Goal: Task Accomplishment & Management: Use online tool/utility

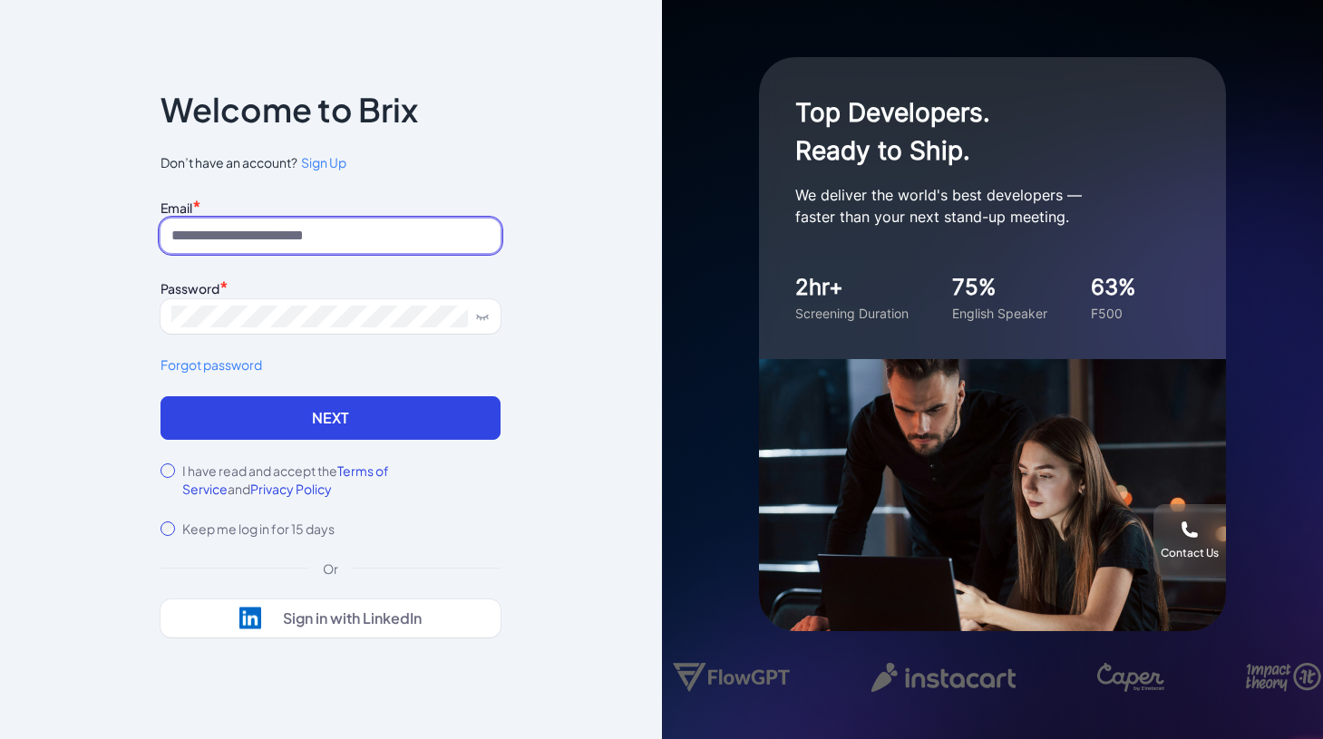
click at [226, 235] on input at bounding box center [330, 236] width 340 height 34
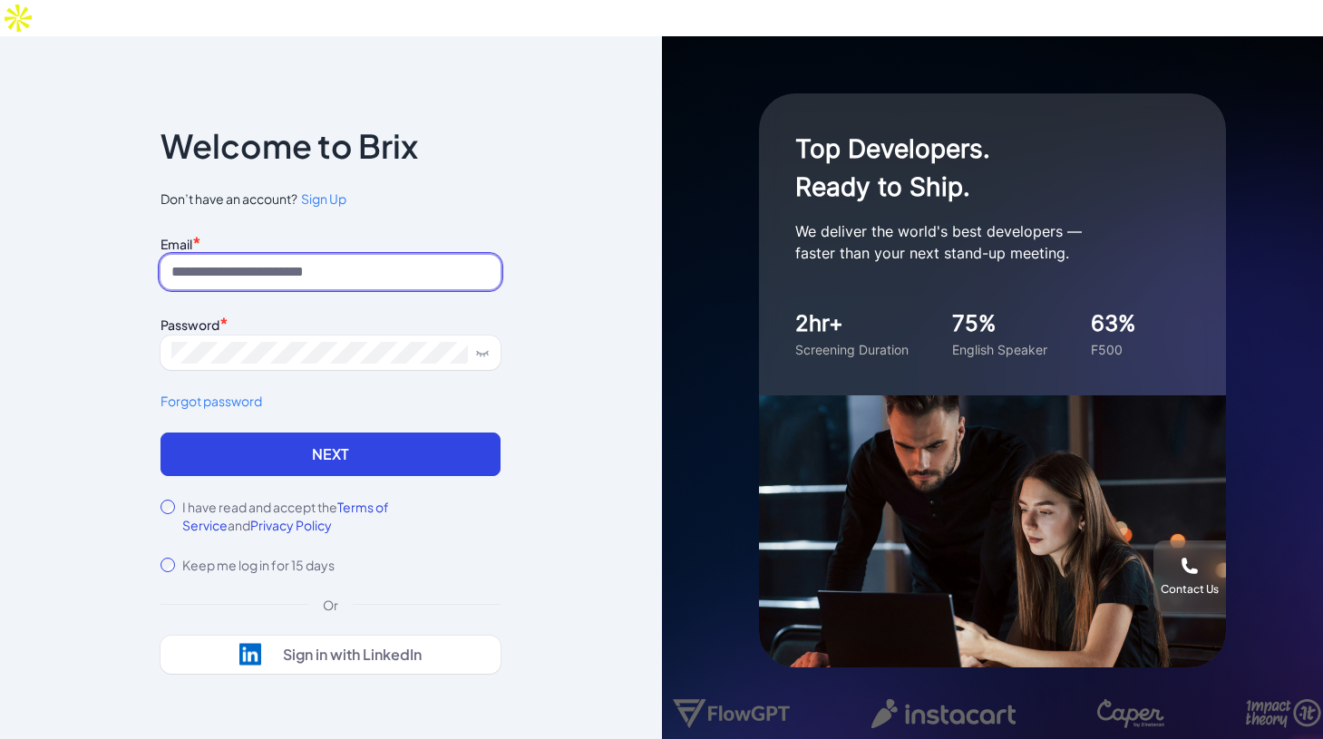
click at [253, 255] on input at bounding box center [330, 272] width 340 height 34
click at [244, 255] on input at bounding box center [330, 272] width 340 height 34
type input "**********"
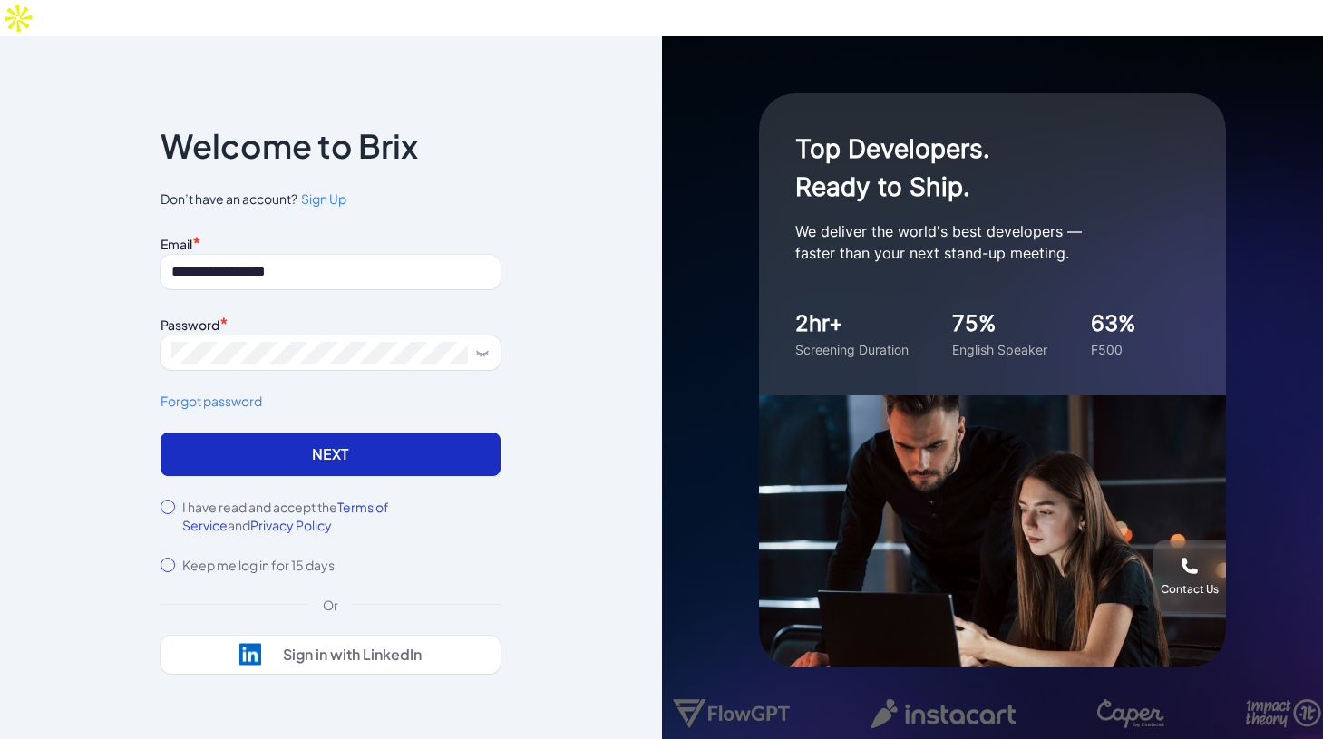
click at [439, 432] on button "Next" at bounding box center [330, 454] width 340 height 44
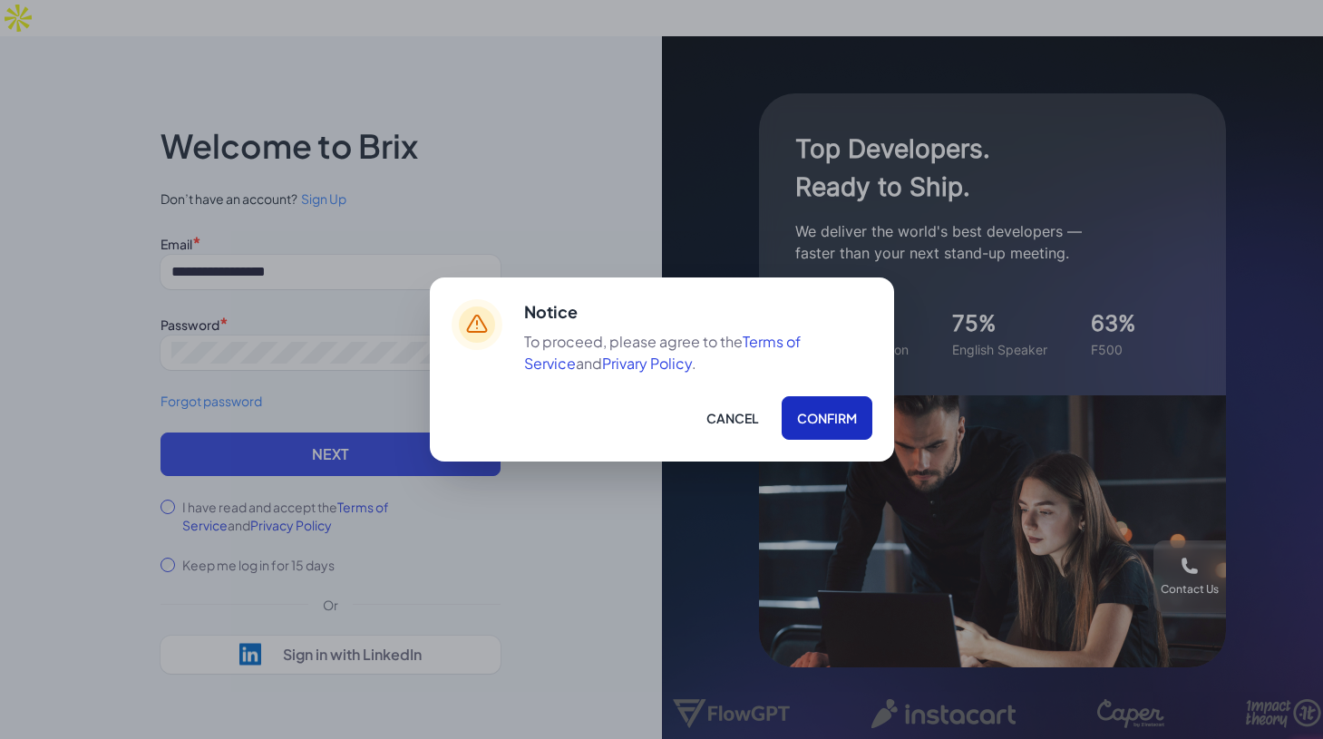
click at [815, 432] on button "Confirm" at bounding box center [827, 418] width 91 height 44
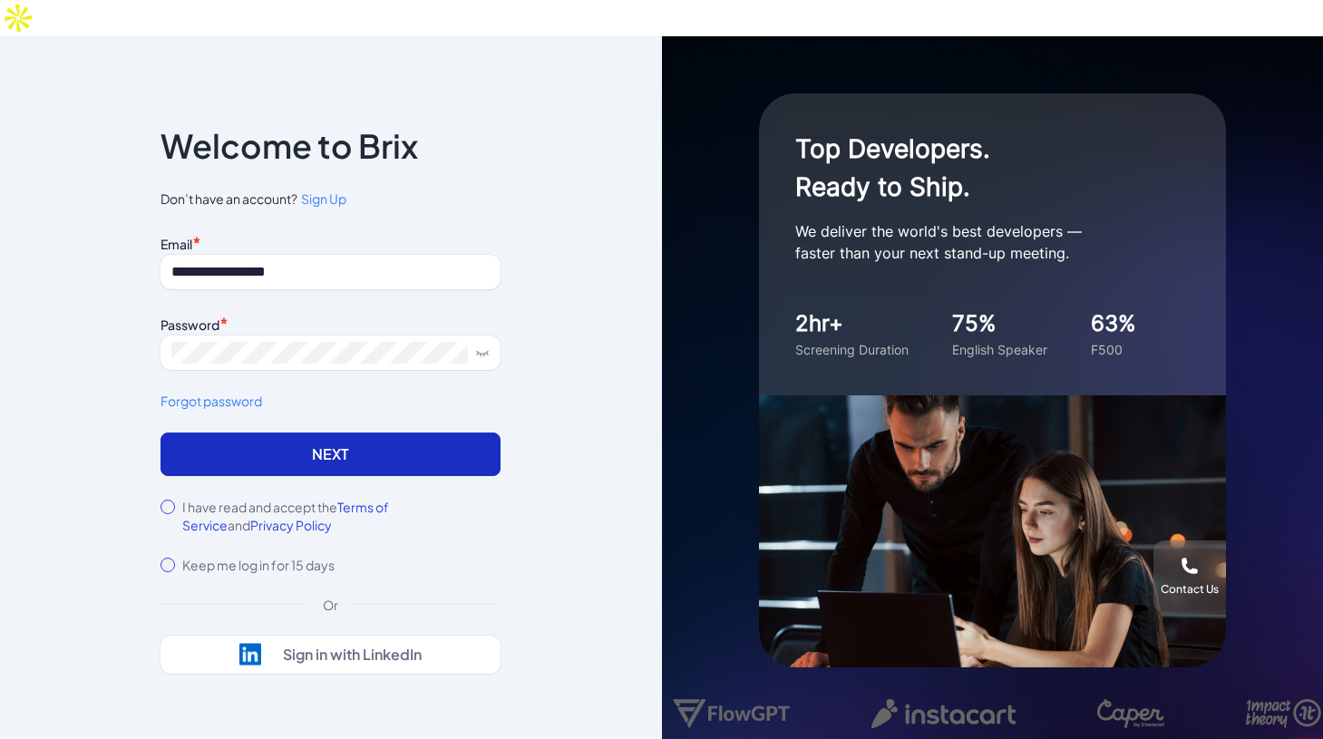
click at [386, 432] on button "Next" at bounding box center [330, 454] width 340 height 44
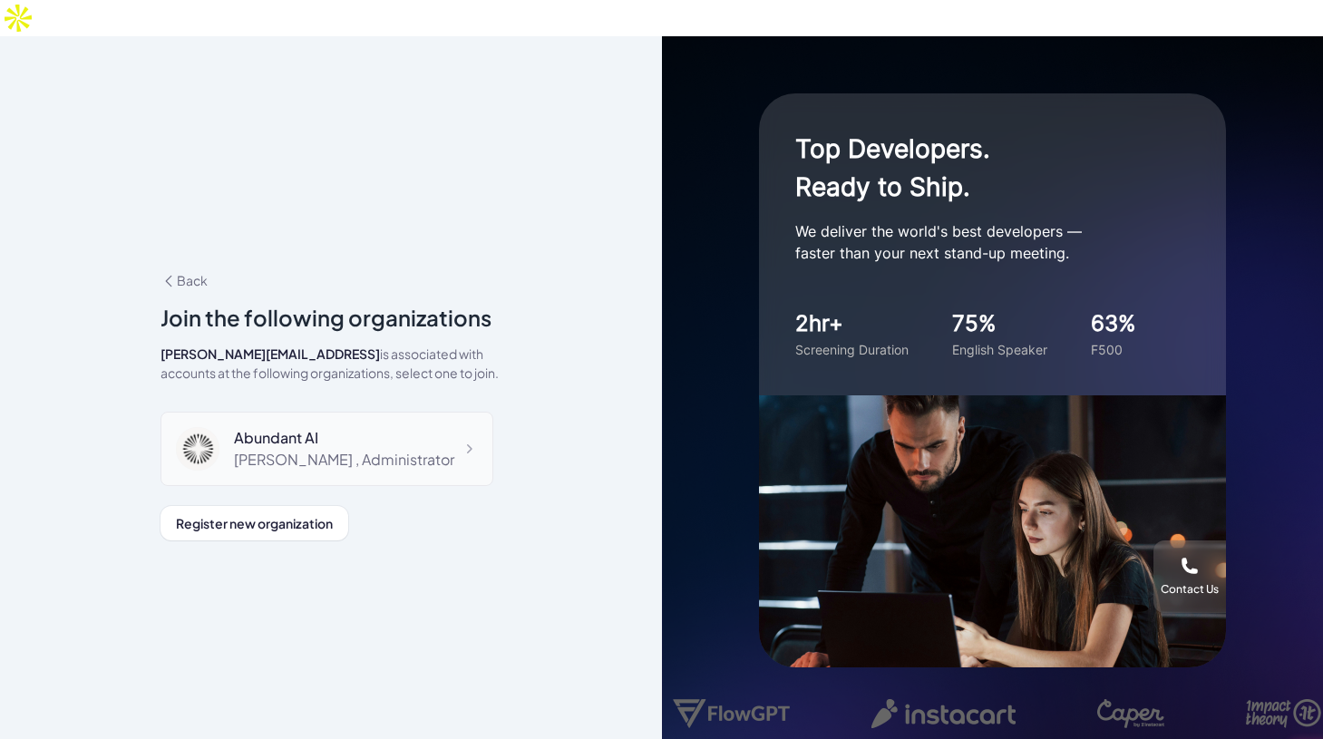
click at [349, 427] on div "Abundant AI" at bounding box center [344, 438] width 220 height 22
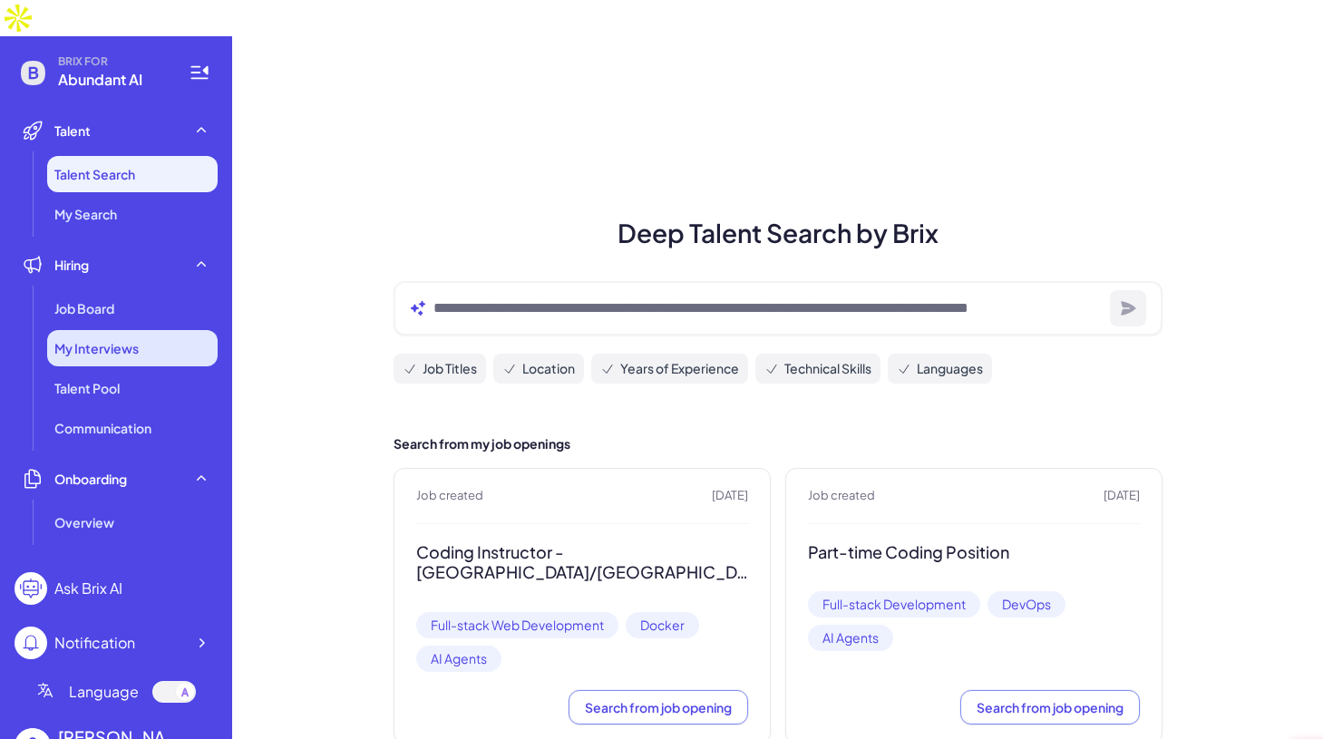
click at [116, 339] on span "My Interviews" at bounding box center [96, 348] width 84 height 18
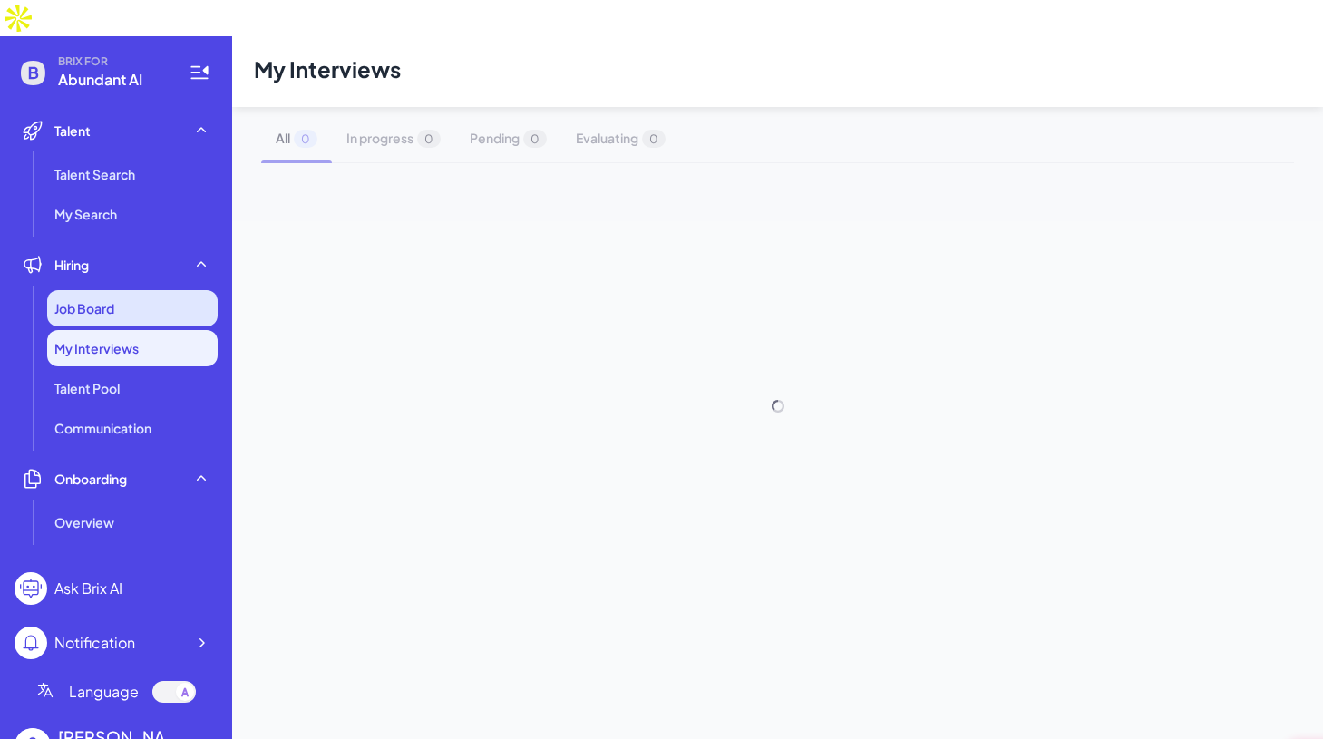
click at [142, 290] on div "Job Board" at bounding box center [132, 308] width 170 height 36
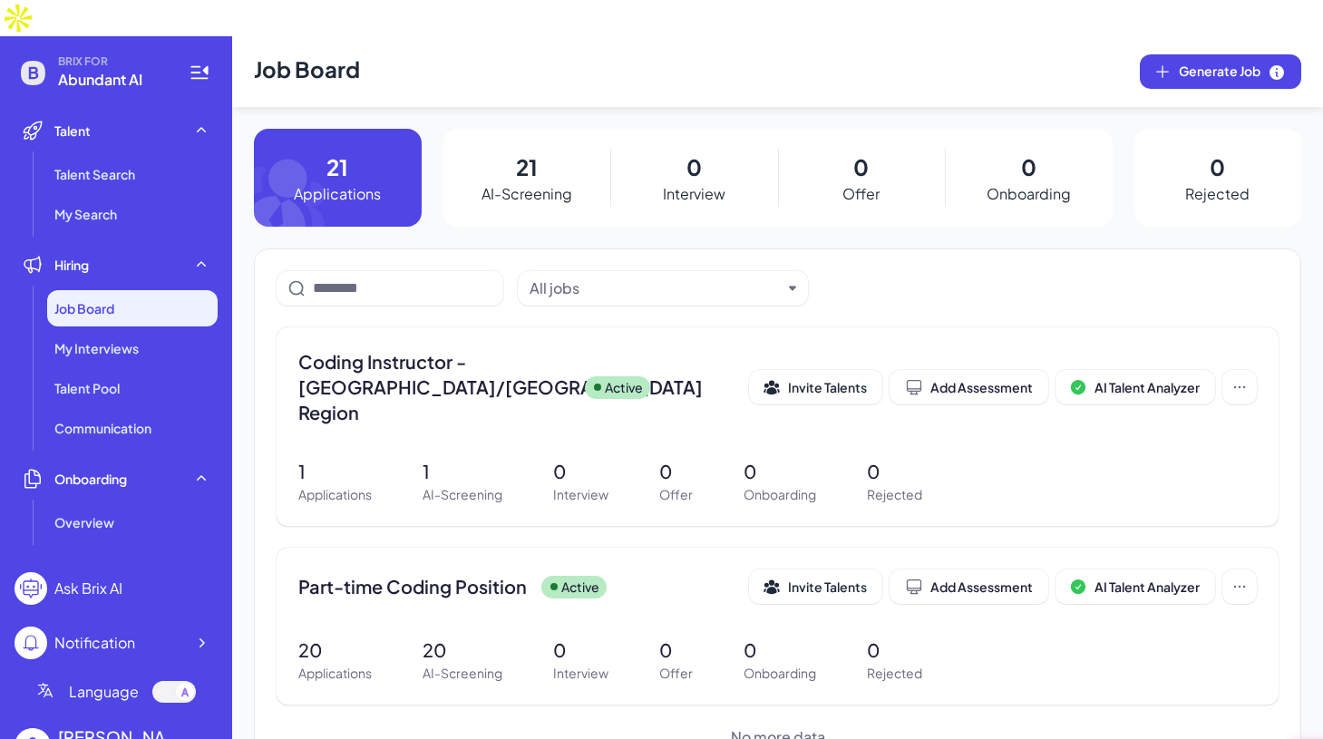
click at [142, 290] on div "Job Board" at bounding box center [132, 308] width 170 height 36
click at [417, 574] on span "Part-time Coding Position" at bounding box center [412, 586] width 228 height 25
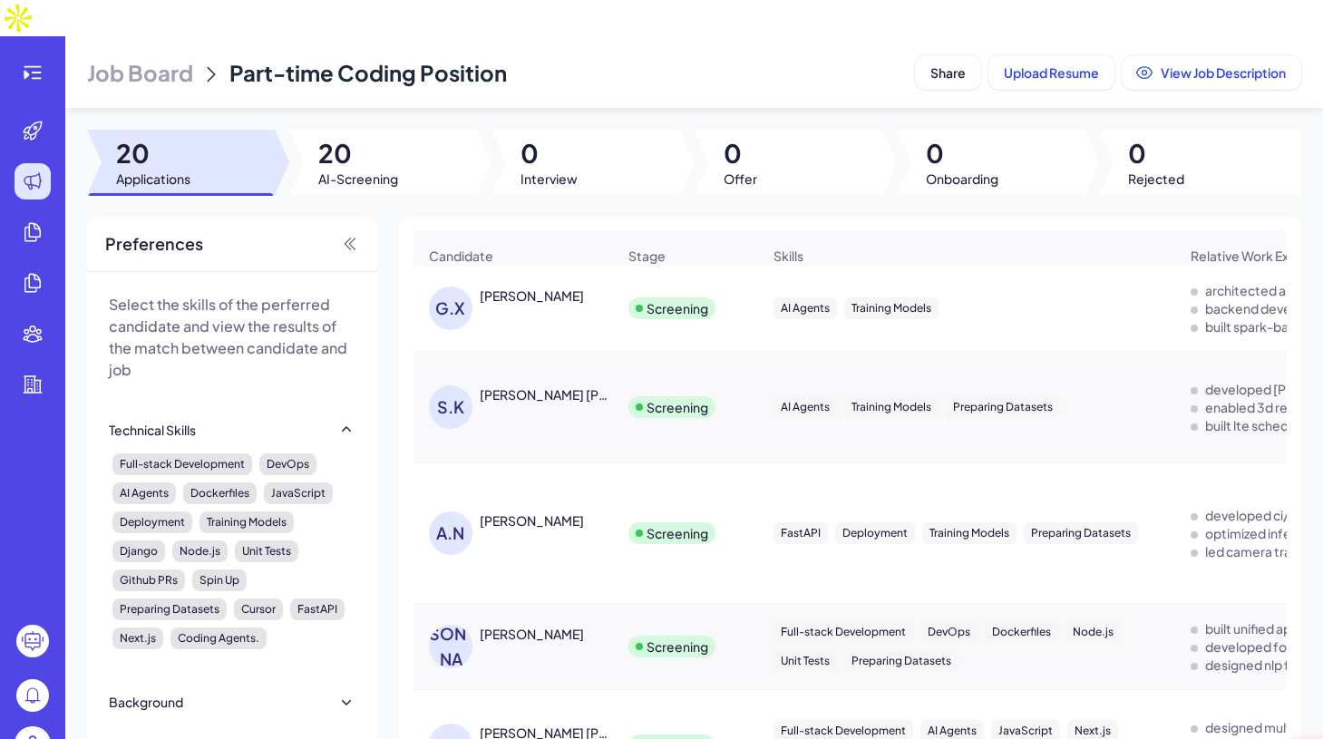
click at [509, 287] on div "[PERSON_NAME]" at bounding box center [532, 296] width 104 height 18
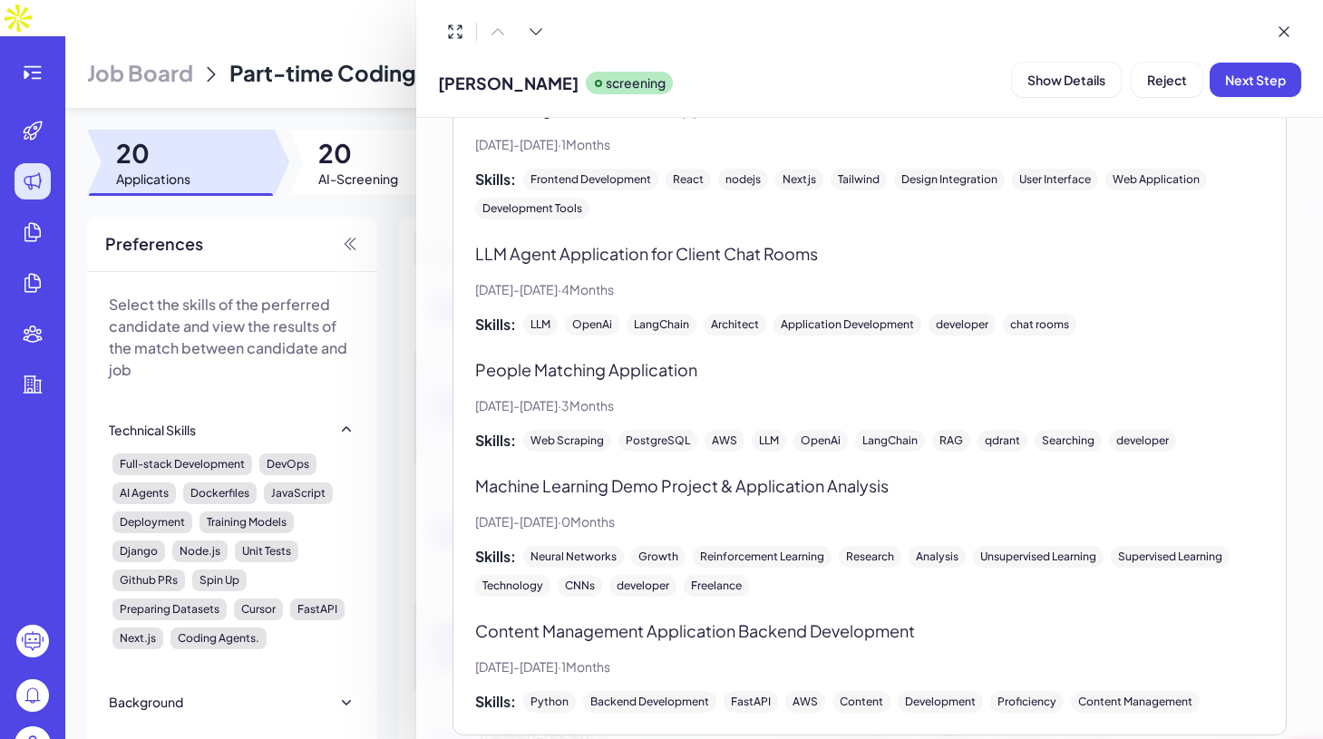
scroll to position [1783, 0]
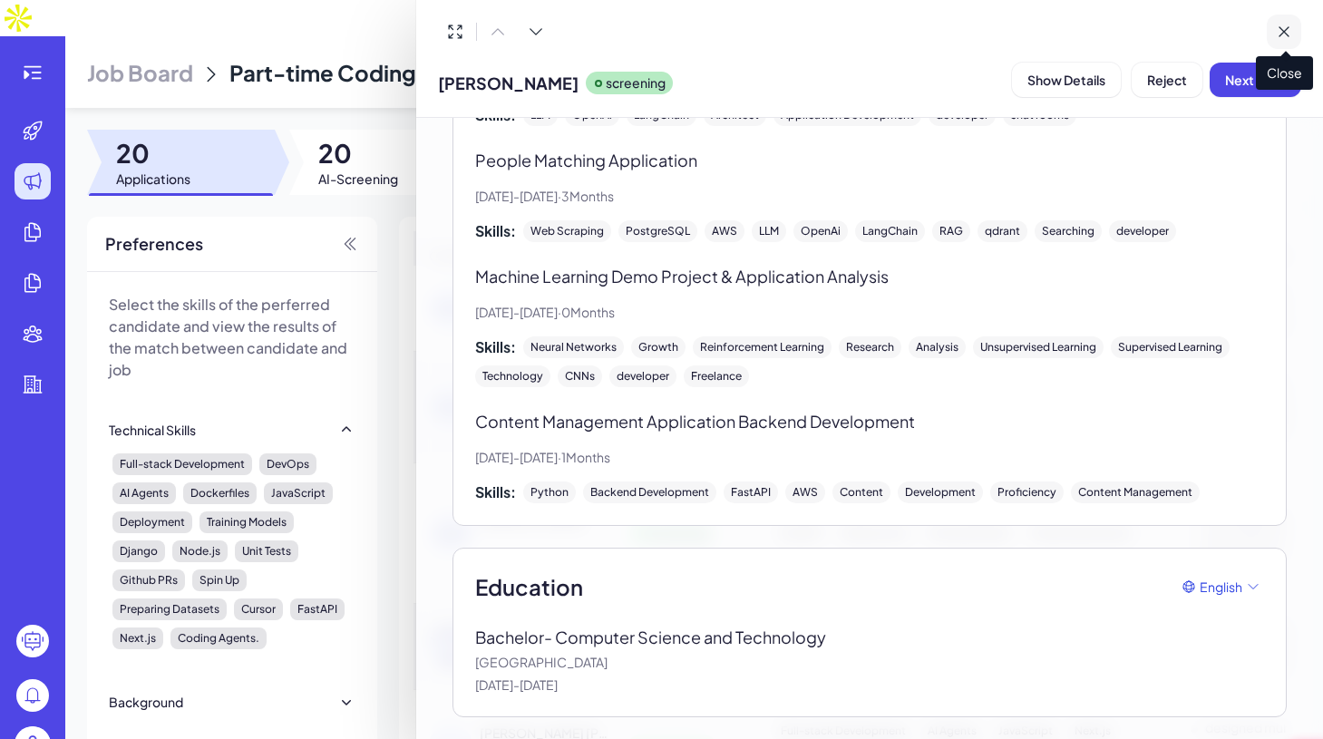
click at [1283, 27] on icon at bounding box center [1284, 32] width 18 height 18
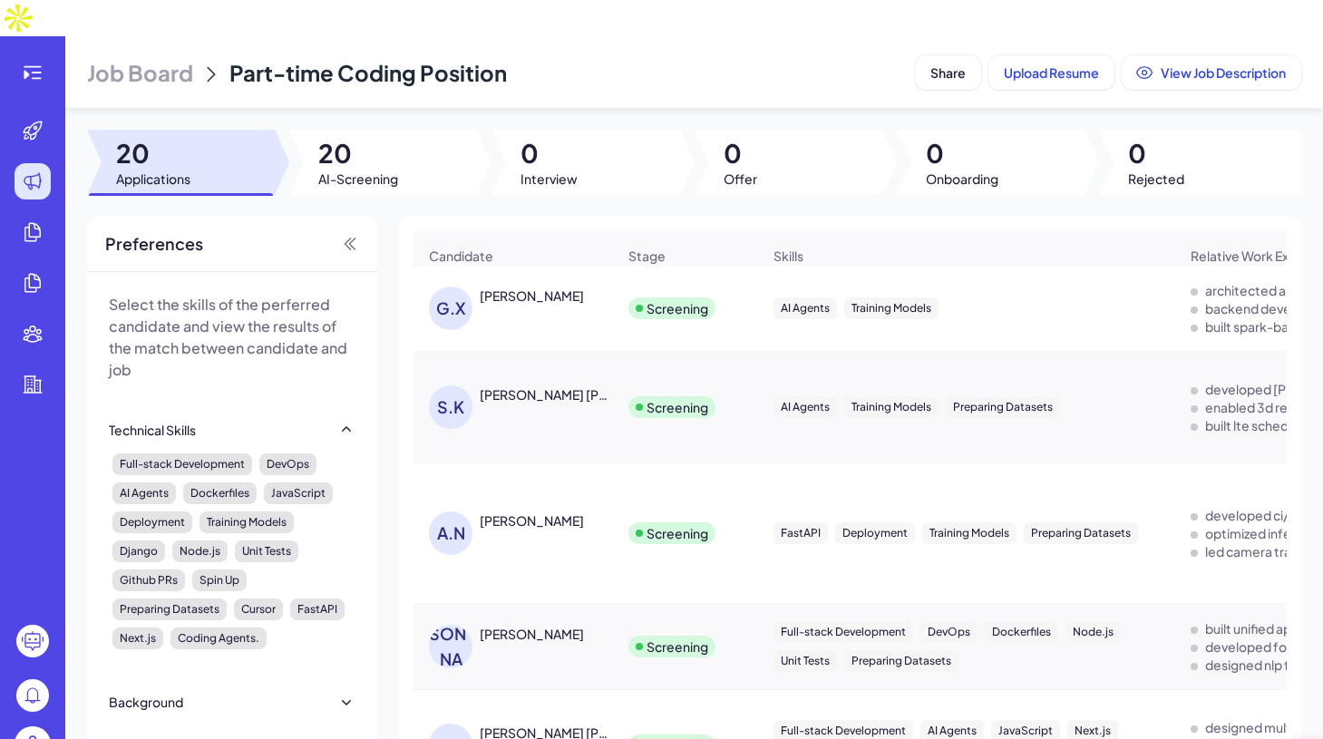
click at [536, 385] on div "[PERSON_NAME] [PERSON_NAME]" at bounding box center [547, 394] width 134 height 18
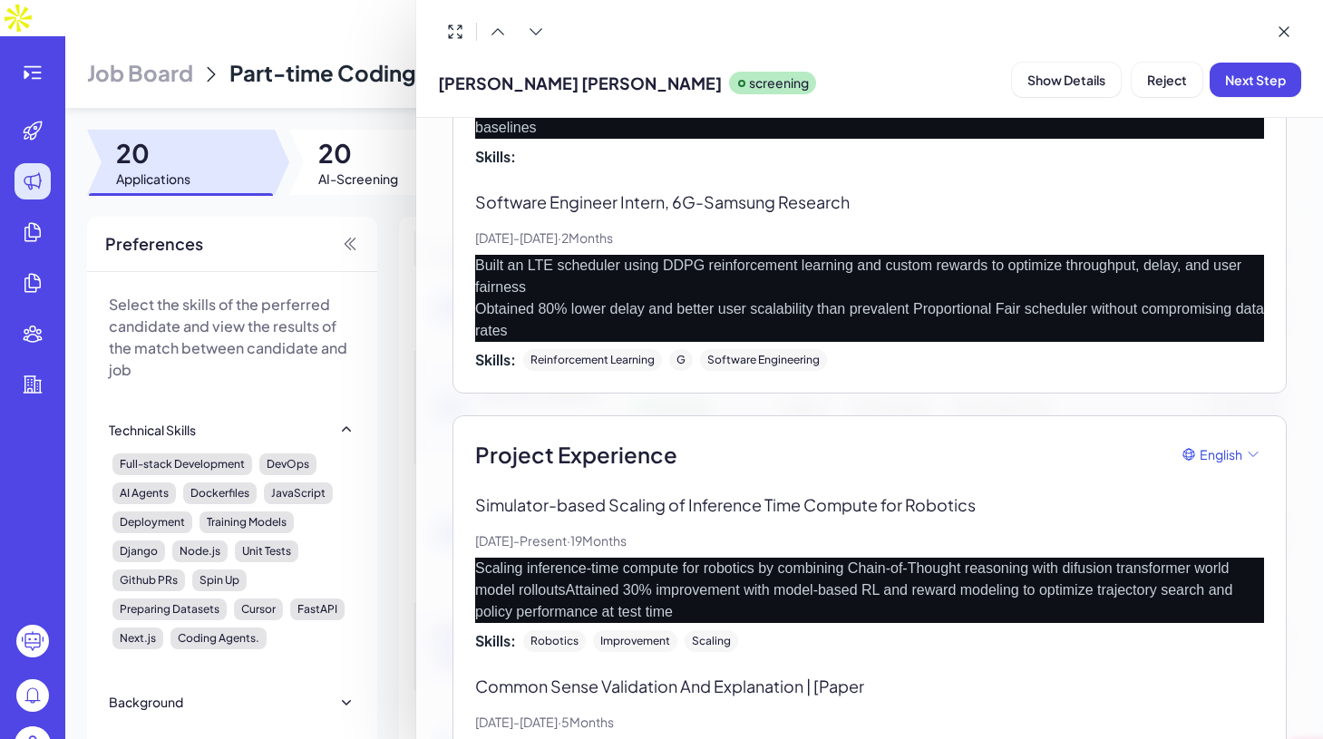
scroll to position [1778, 0]
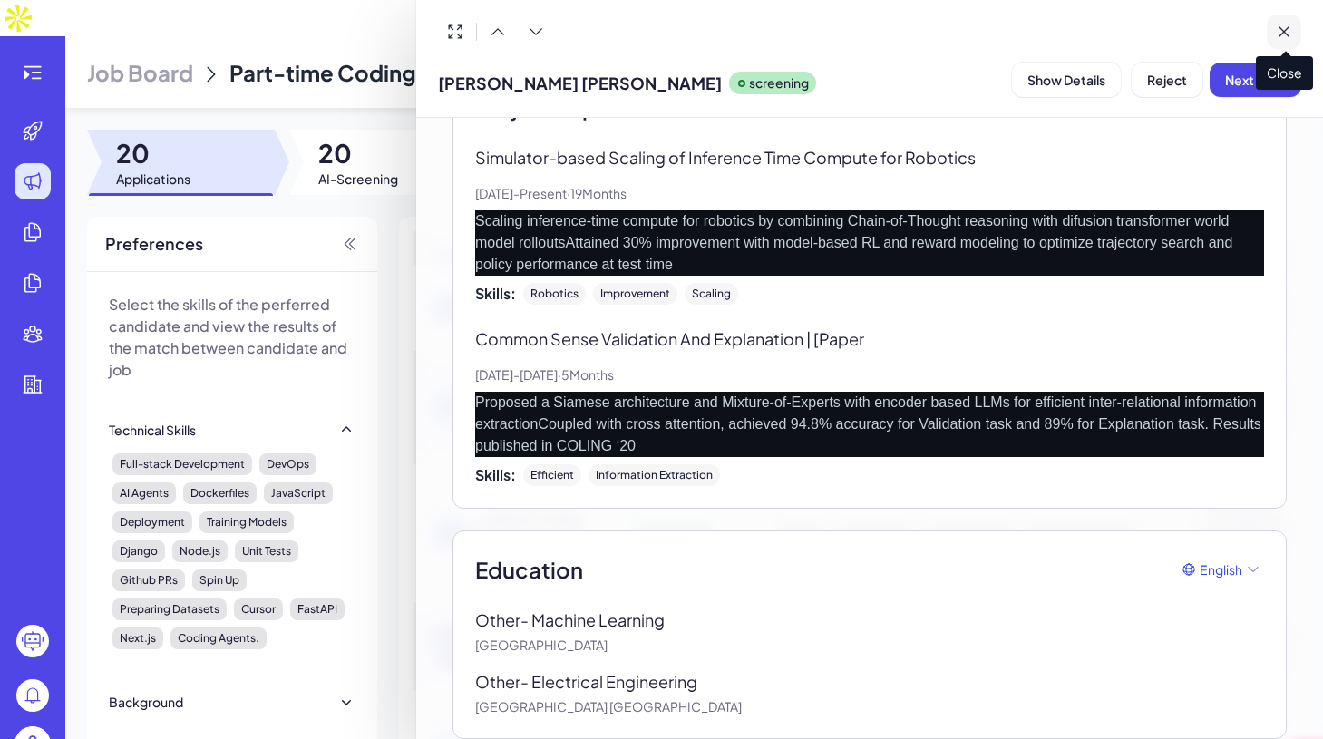
click at [1287, 28] on icon at bounding box center [1283, 31] width 9 height 9
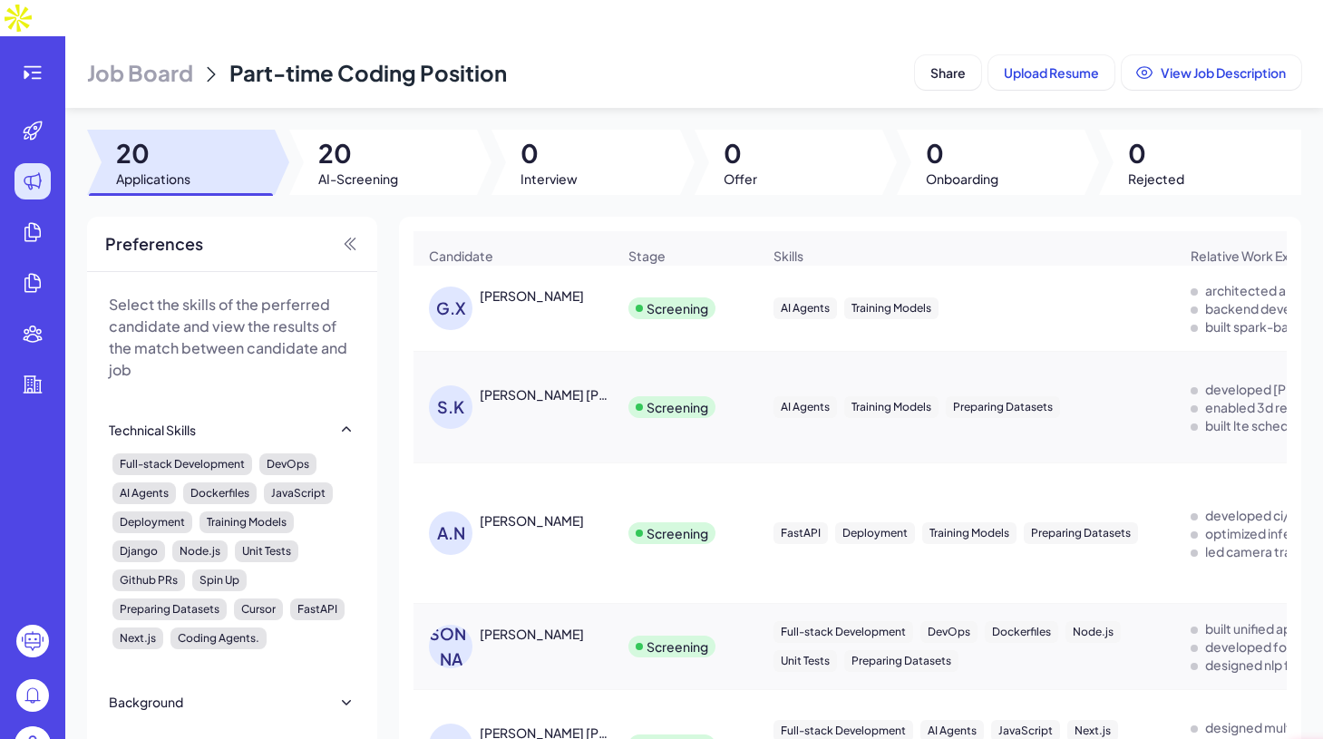
click at [520, 625] on div "[PERSON_NAME]" at bounding box center [532, 634] width 104 height 18
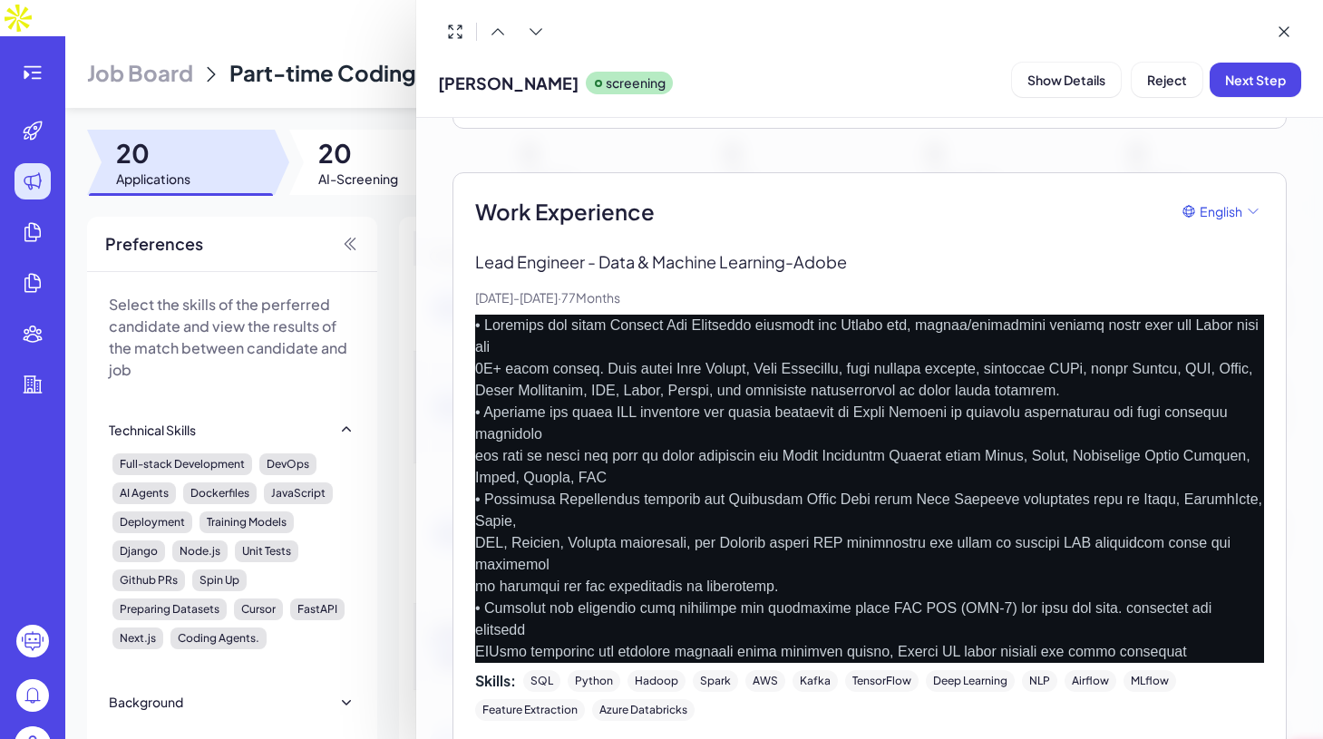
scroll to position [395, 0]
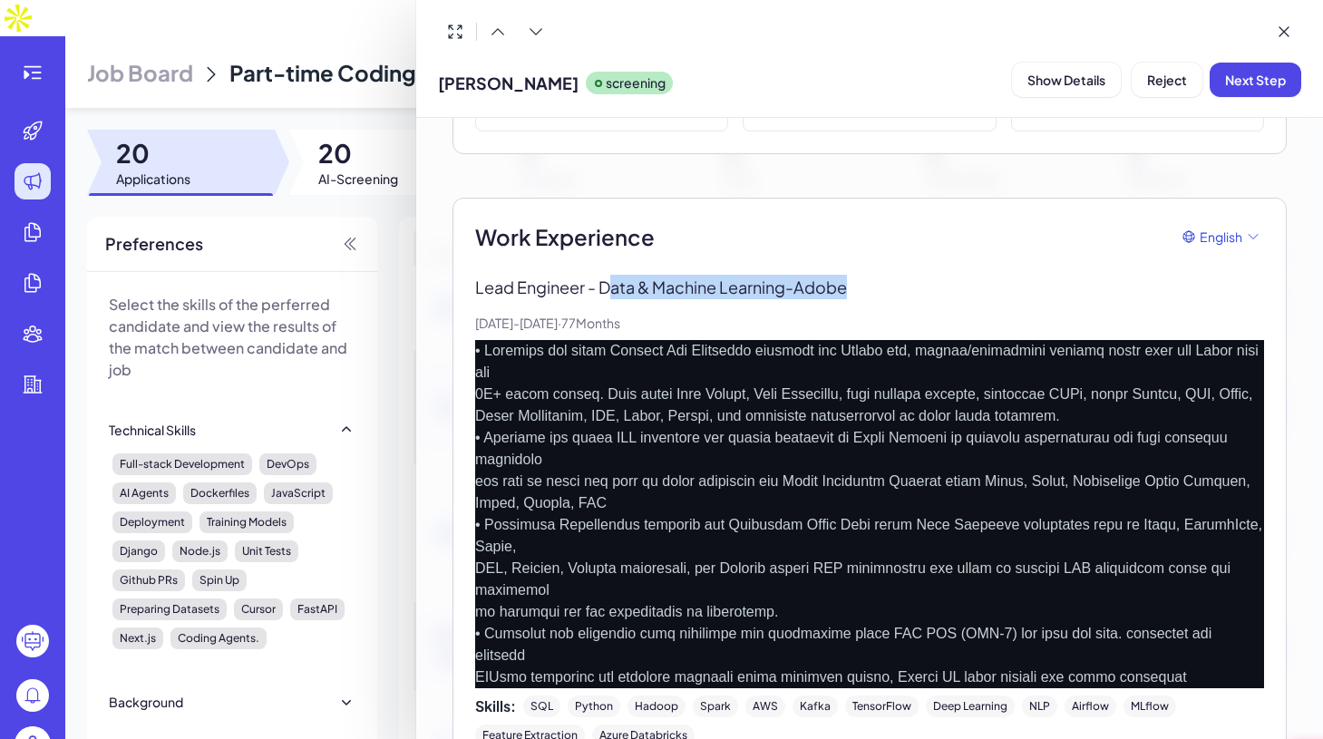
drag, startPoint x: 609, startPoint y: 268, endPoint x: 954, endPoint y: 269, distance: 344.5
click at [955, 275] on p "Lead Engineer - Data & Machine Learning - Adobe" at bounding box center [869, 287] width 789 height 24
click at [847, 467] on p at bounding box center [869, 514] width 789 height 348
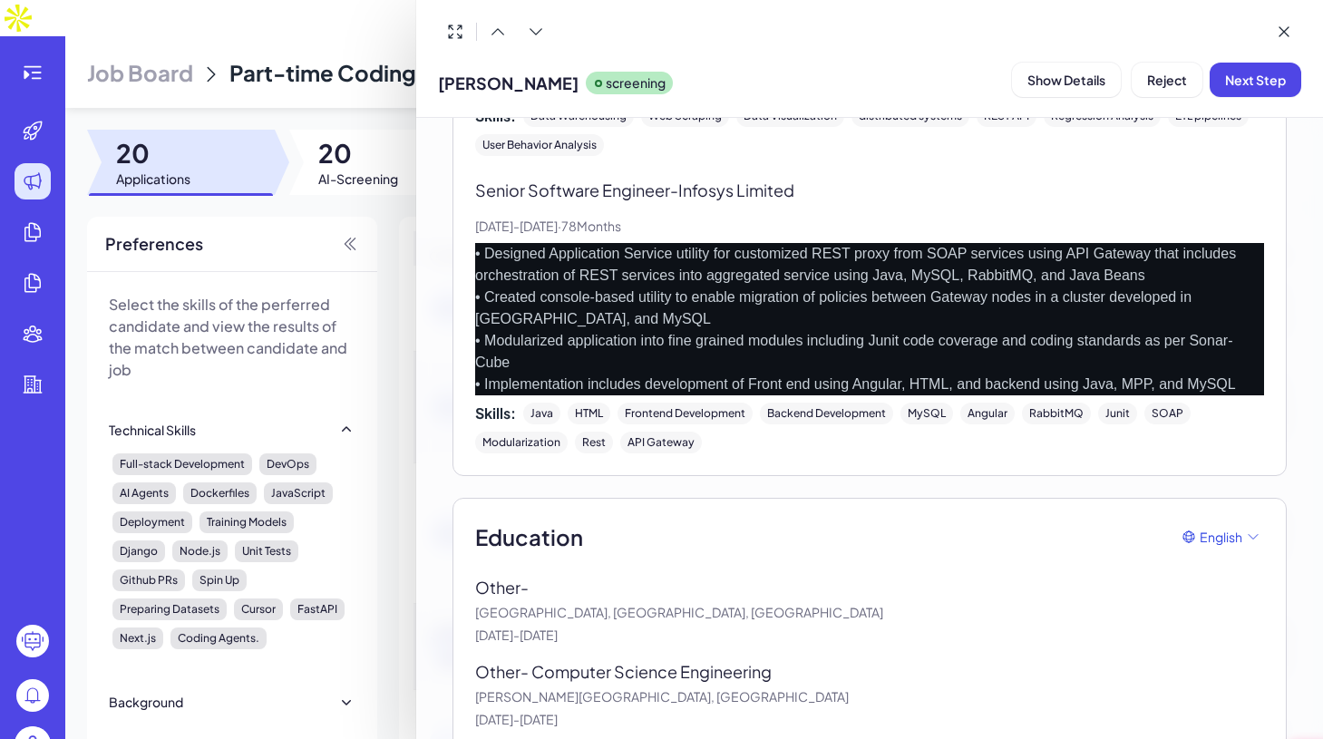
scroll to position [1748, 0]
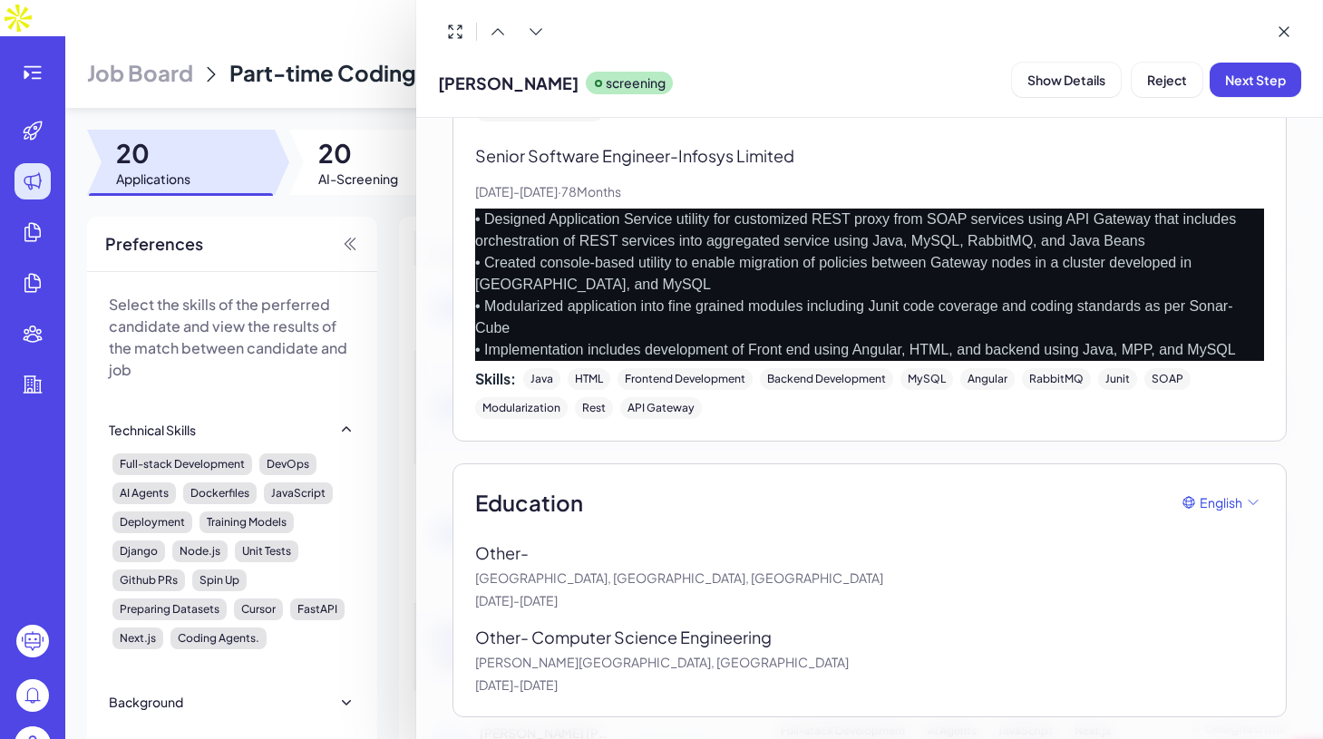
click at [387, 101] on div at bounding box center [661, 369] width 1323 height 739
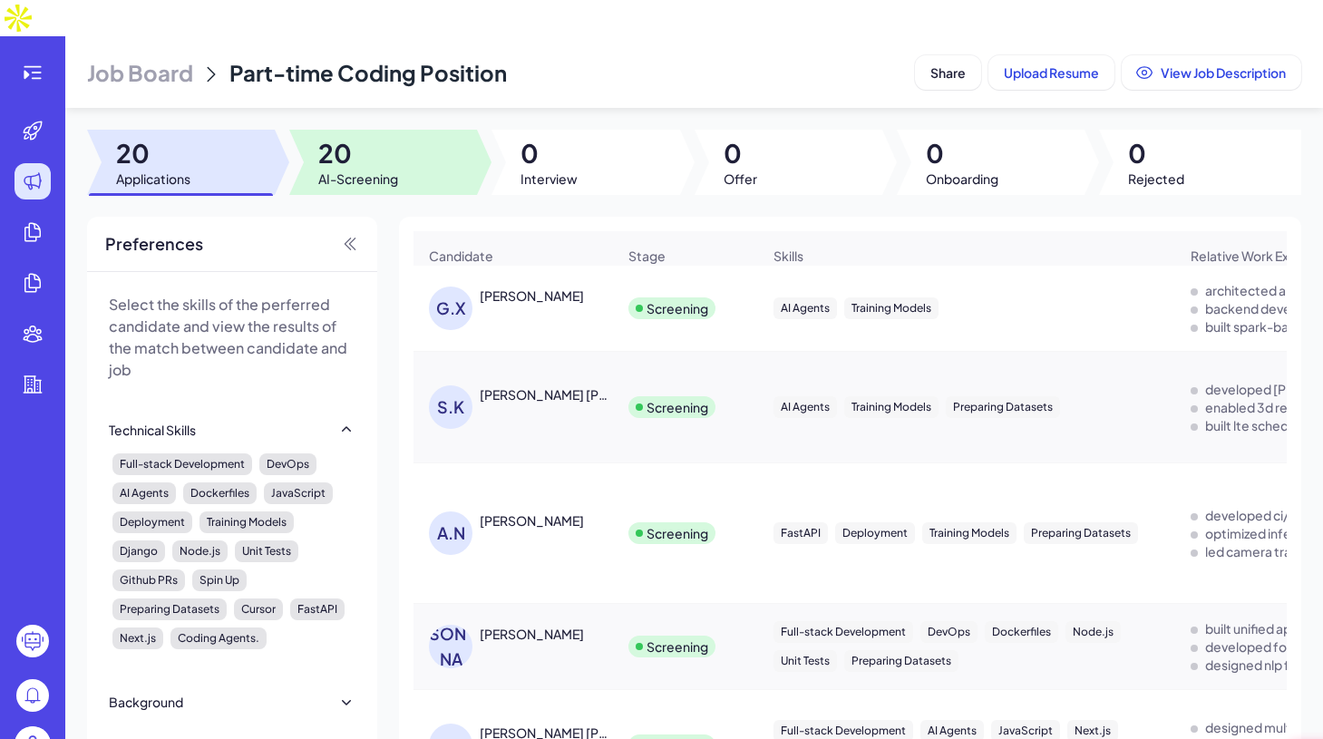
click at [394, 137] on span "20" at bounding box center [358, 153] width 80 height 33
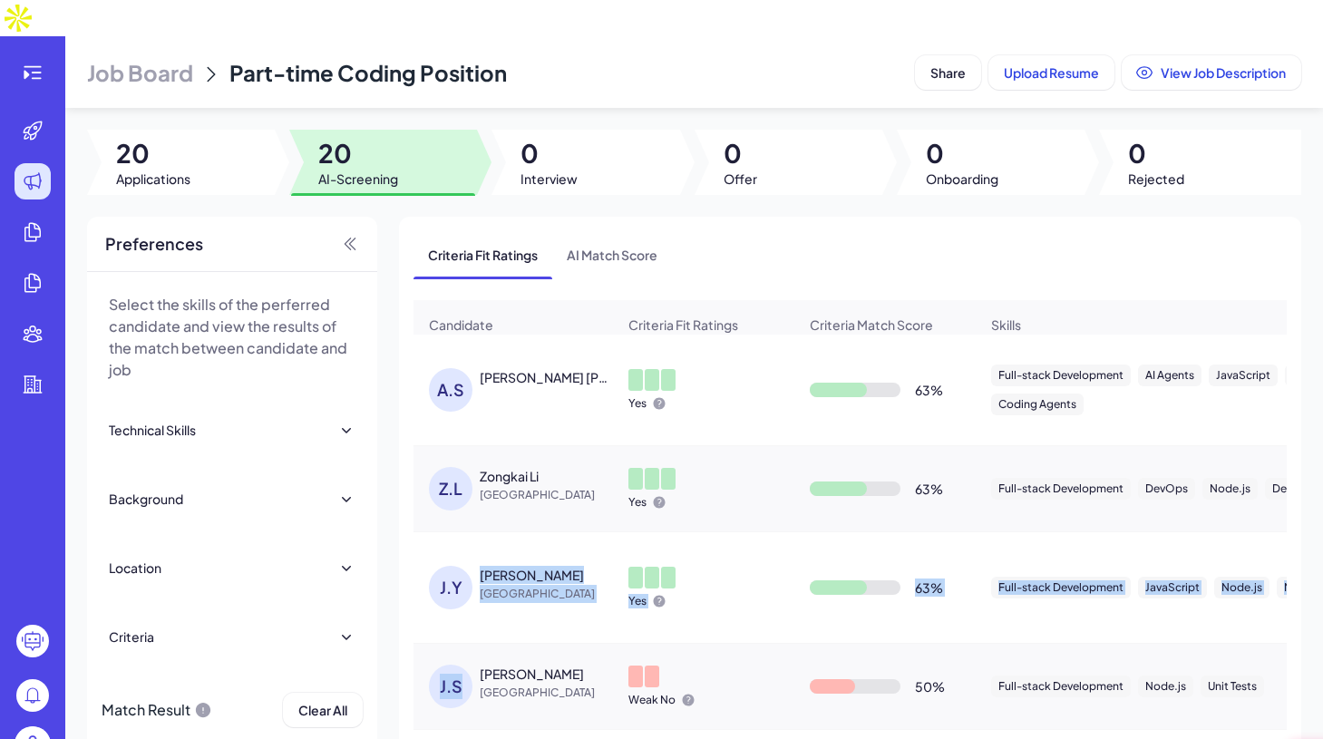
drag, startPoint x: 517, startPoint y: 537, endPoint x: 484, endPoint y: 681, distance: 147.8
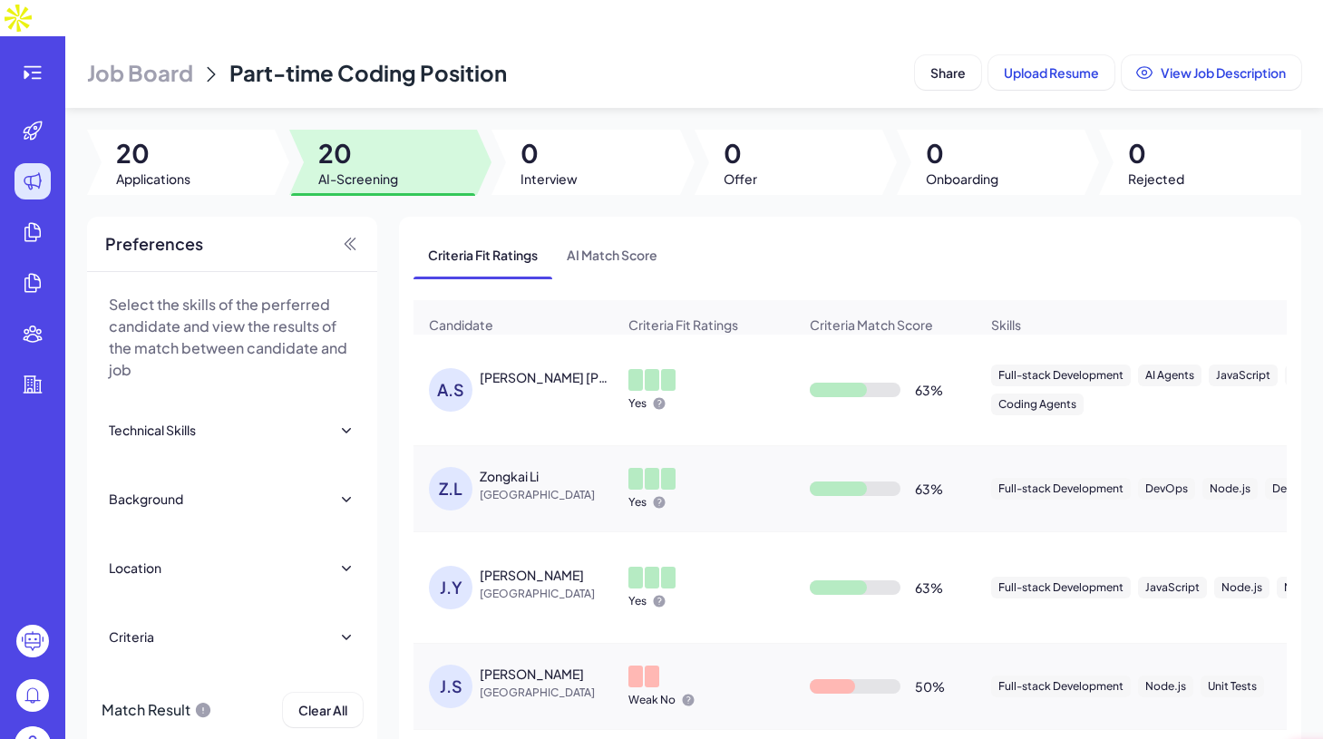
click at [548, 491] on div "Z.L Zongkai Li China" at bounding box center [513, 488] width 198 height 73
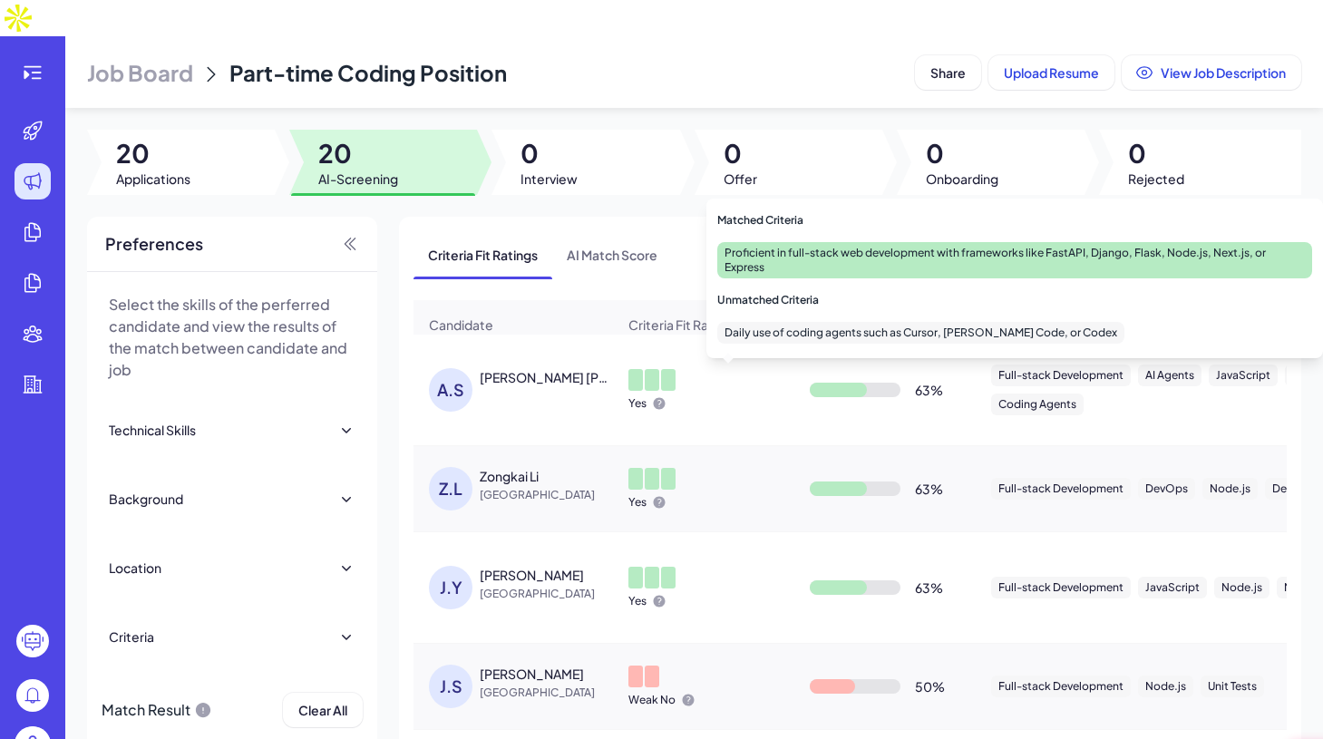
click at [855, 383] on div at bounding box center [838, 390] width 57 height 15
